Goal: Navigation & Orientation: Find specific page/section

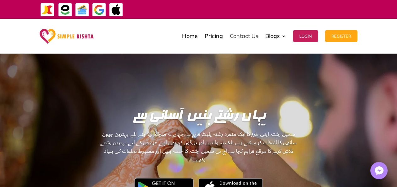
click at [248, 36] on link "Contact Us" at bounding box center [244, 35] width 29 height 31
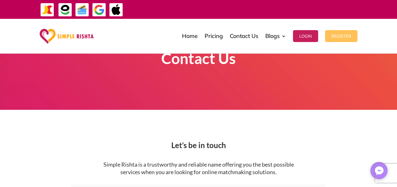
click at [339, 35] on button "Register" at bounding box center [341, 36] width 32 height 12
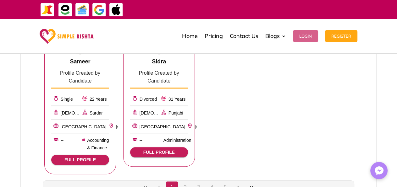
scroll to position [821, 0]
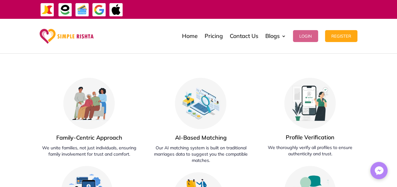
click at [311, 37] on button "Login" at bounding box center [305, 36] width 25 height 12
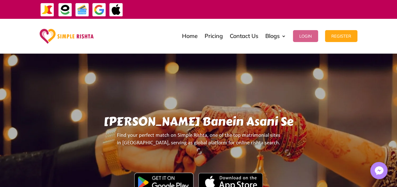
click at [307, 40] on button "Login" at bounding box center [305, 36] width 25 height 12
